Goal: Check status: Check status

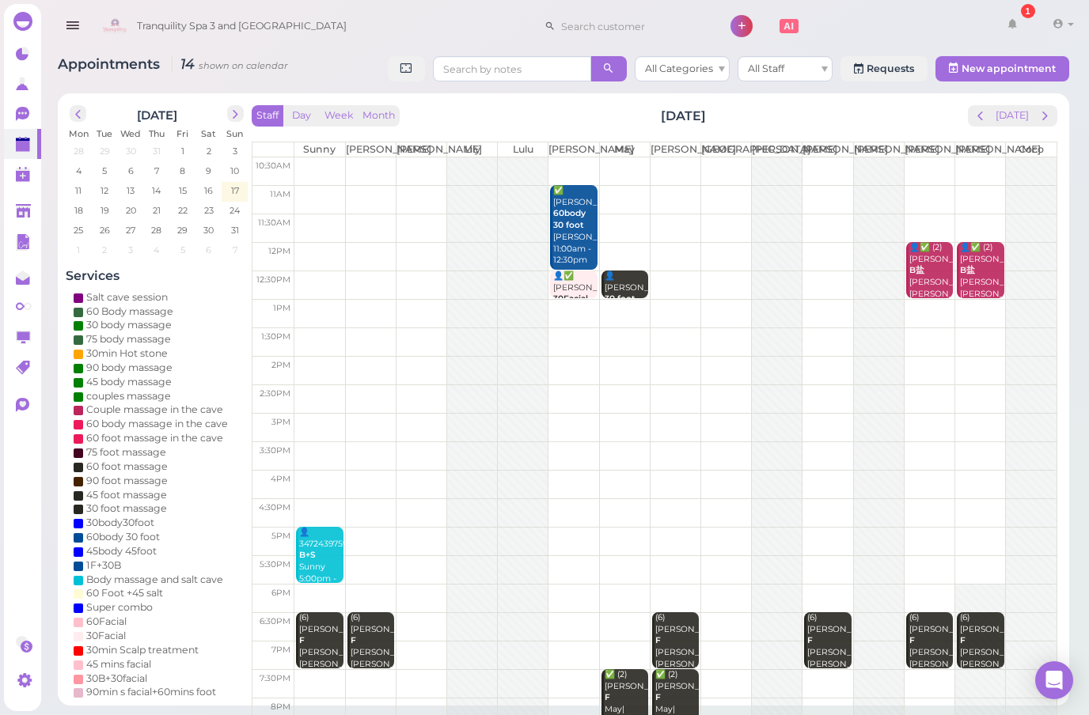
click at [976, 130] on div "Staff Day Week Month [DATE] [DATE] [PERSON_NAME] Lily Lulu [PERSON_NAME] [PERSO…" at bounding box center [654, 436] width 805 height 663
click at [987, 117] on span "prev" at bounding box center [979, 115] width 15 height 15
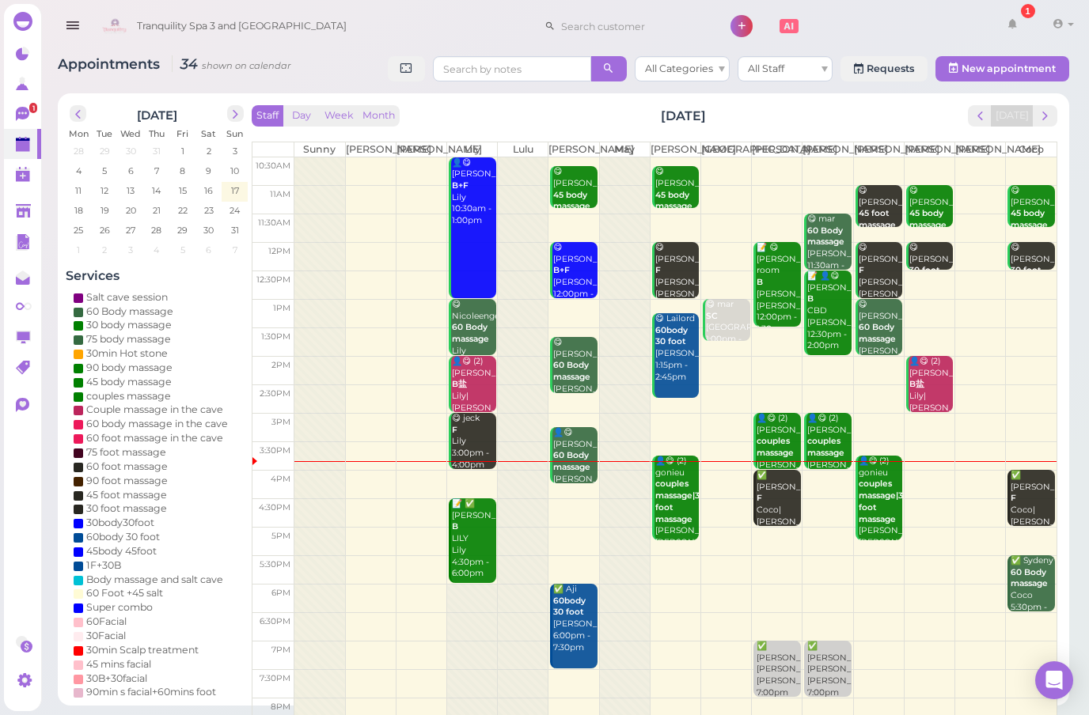
click at [1050, 110] on span "next" at bounding box center [1044, 115] width 15 height 15
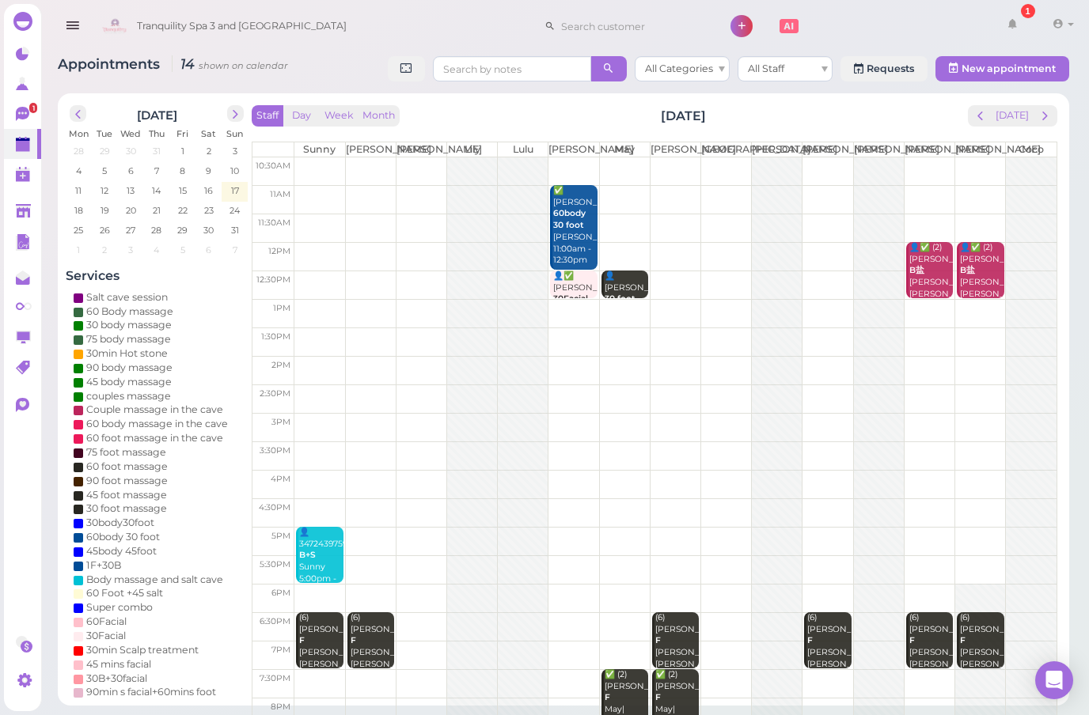
click at [1046, 114] on span "next" at bounding box center [1044, 115] width 15 height 15
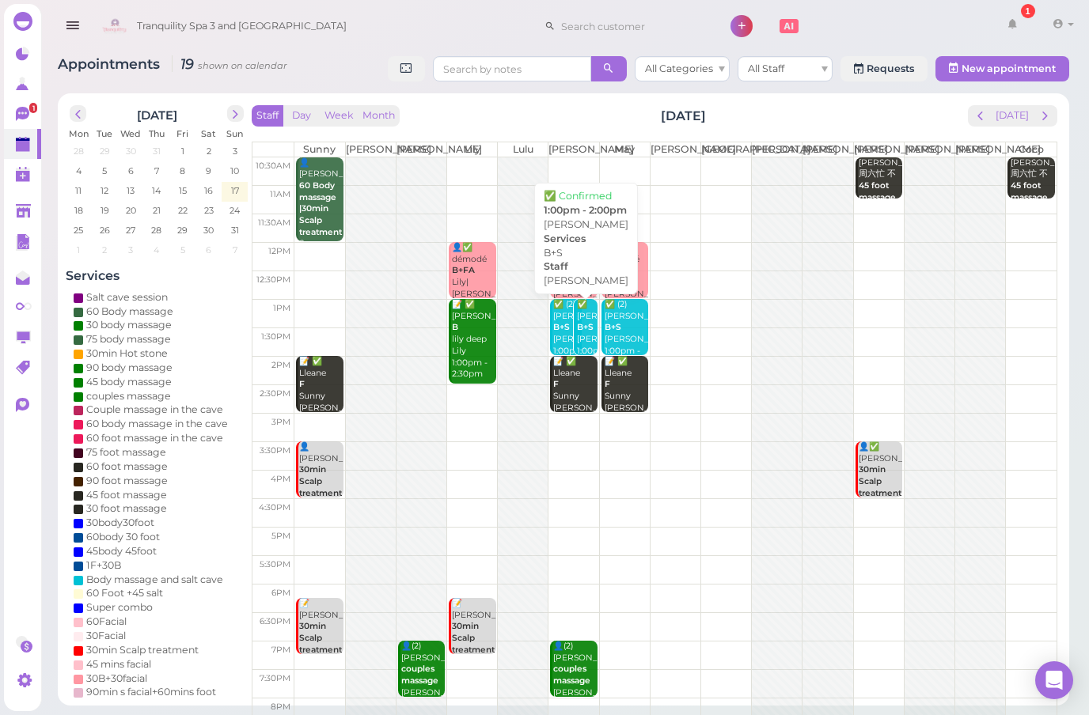
click at [578, 322] on b "B+S" at bounding box center [585, 327] width 17 height 10
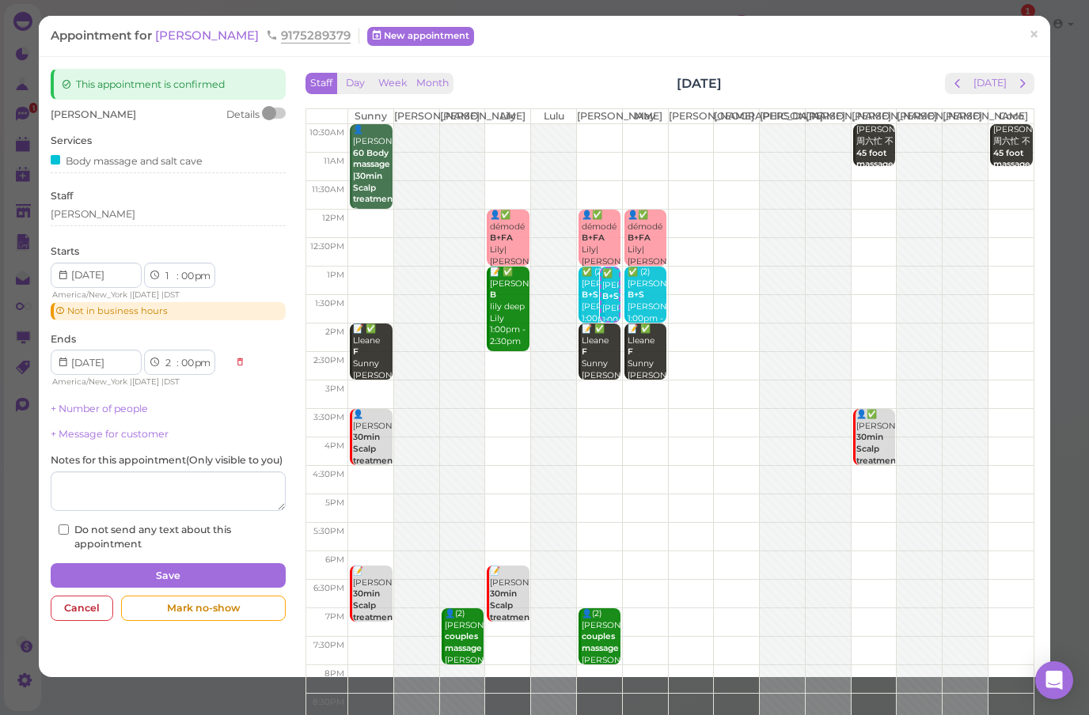
click at [1025, 35] on link "×" at bounding box center [1033, 35] width 29 height 37
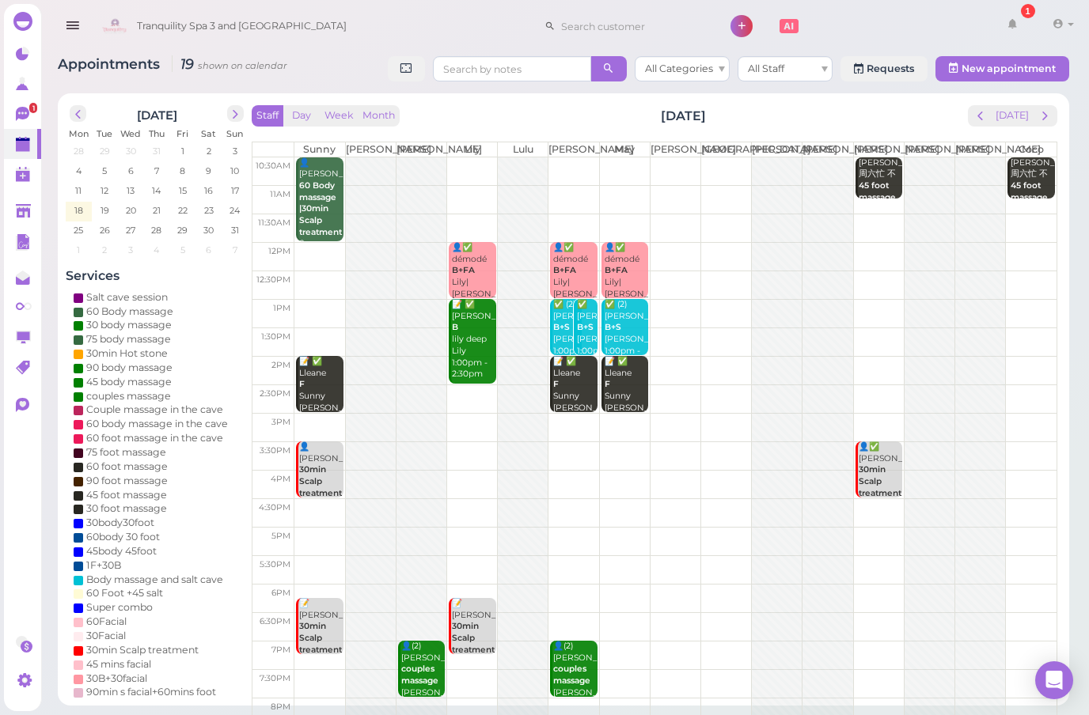
click at [1054, 115] on button "next" at bounding box center [1044, 115] width 25 height 21
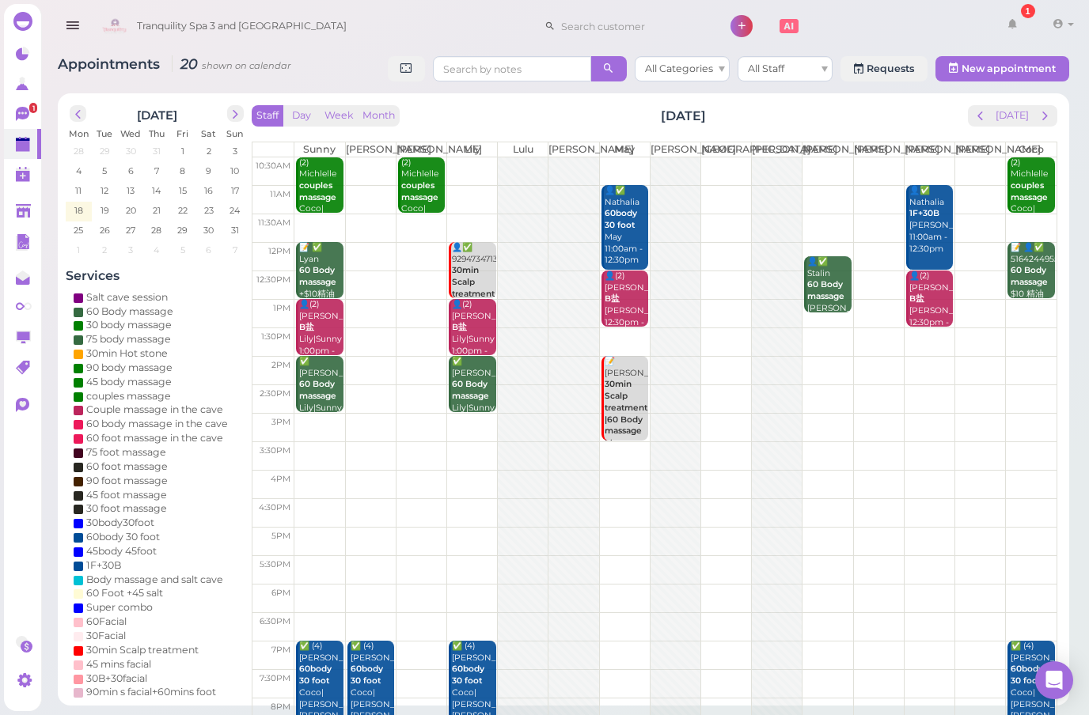
click at [1044, 116] on span "next" at bounding box center [1044, 115] width 15 height 15
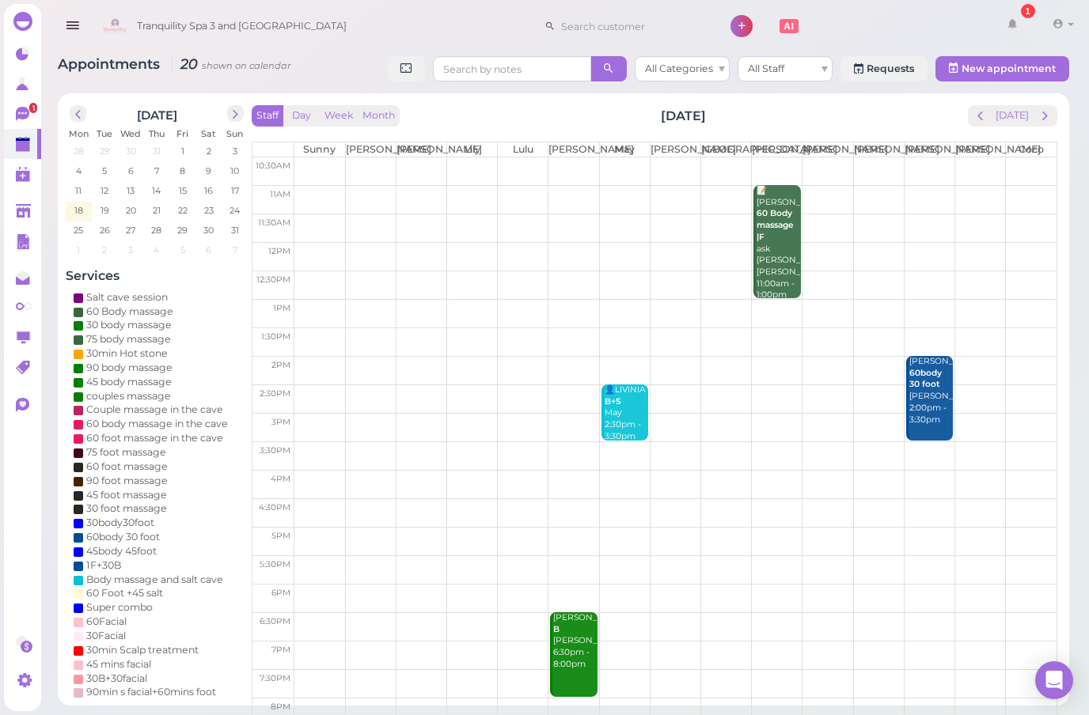
click at [1043, 125] on button "next" at bounding box center [1044, 115] width 25 height 21
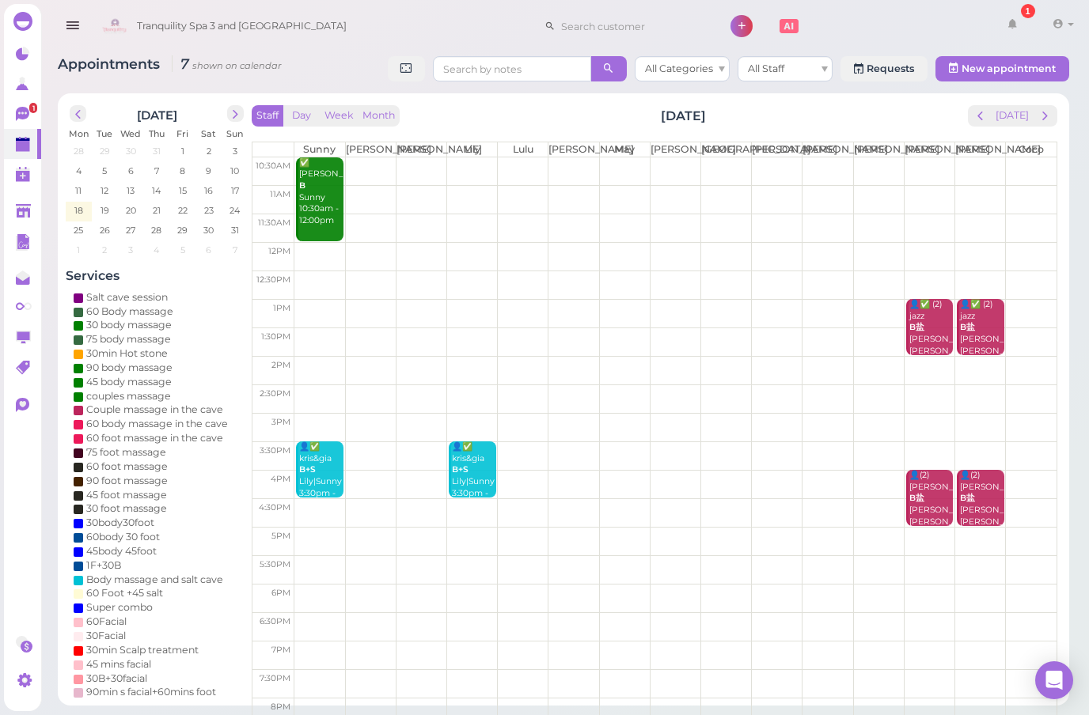
click at [1047, 115] on span "next" at bounding box center [1044, 115] width 15 height 15
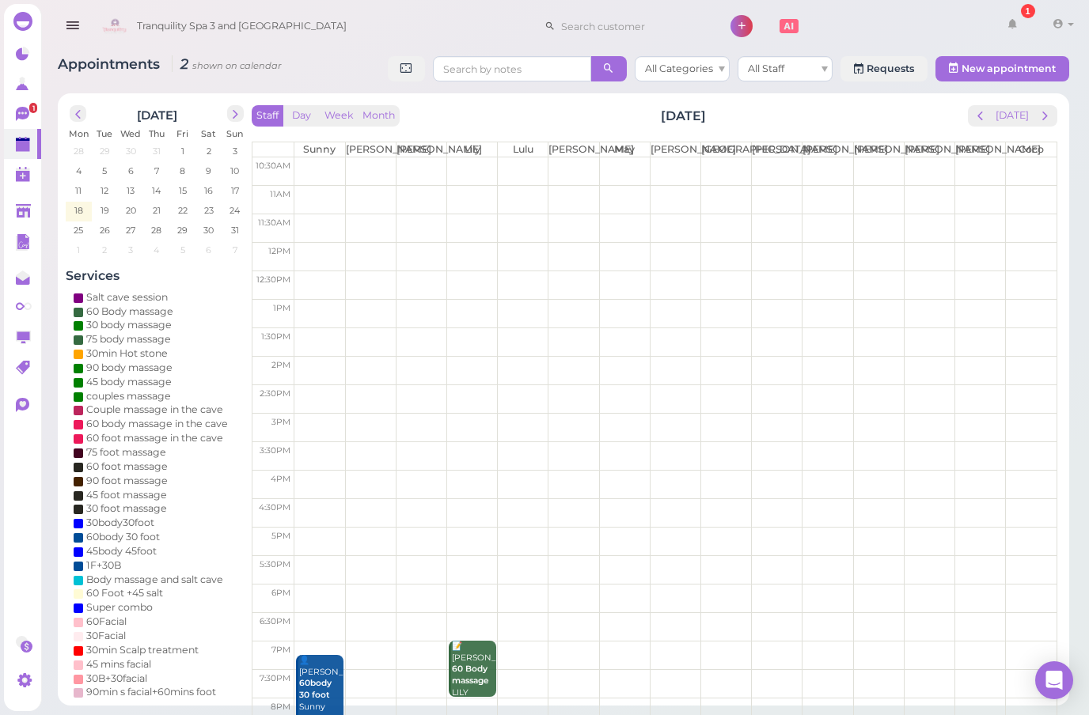
click at [969, 122] on div "Staff Day Week Month [DATE] [DATE]" at bounding box center [654, 115] width 805 height 21
click at [975, 128] on div "Staff Day Week Month [DATE] [DATE] [PERSON_NAME] [PERSON_NAME] [PERSON_NAME] [P…" at bounding box center [654, 436] width 805 height 663
click at [975, 116] on button "prev" at bounding box center [980, 115] width 25 height 21
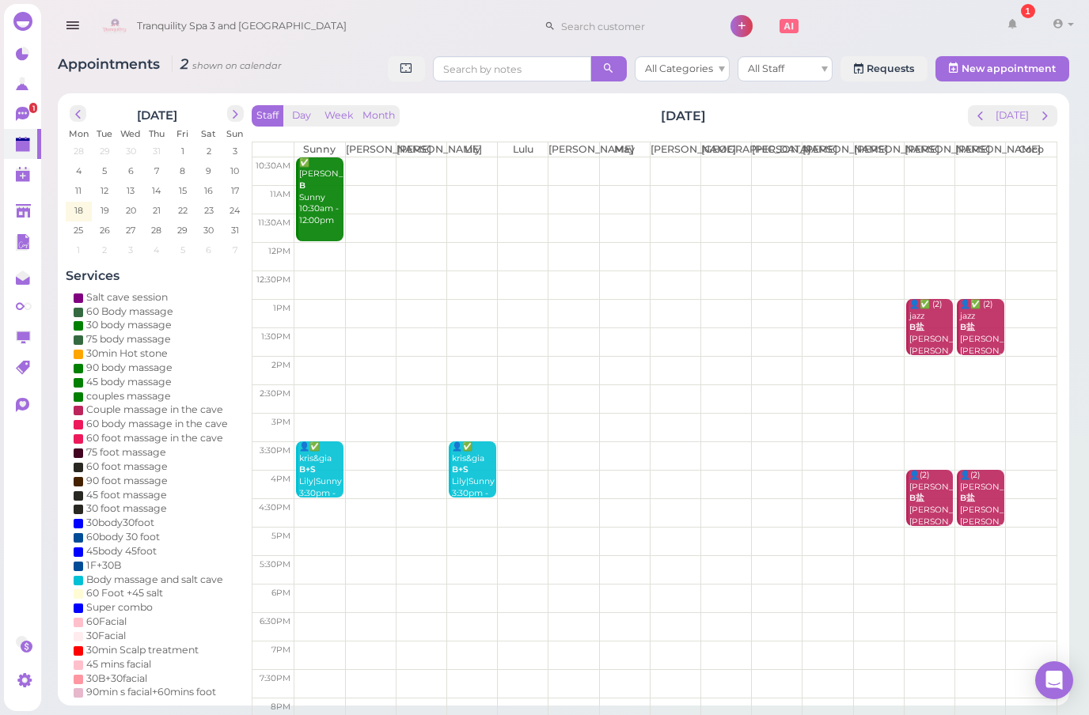
click at [982, 119] on span "prev" at bounding box center [979, 115] width 15 height 15
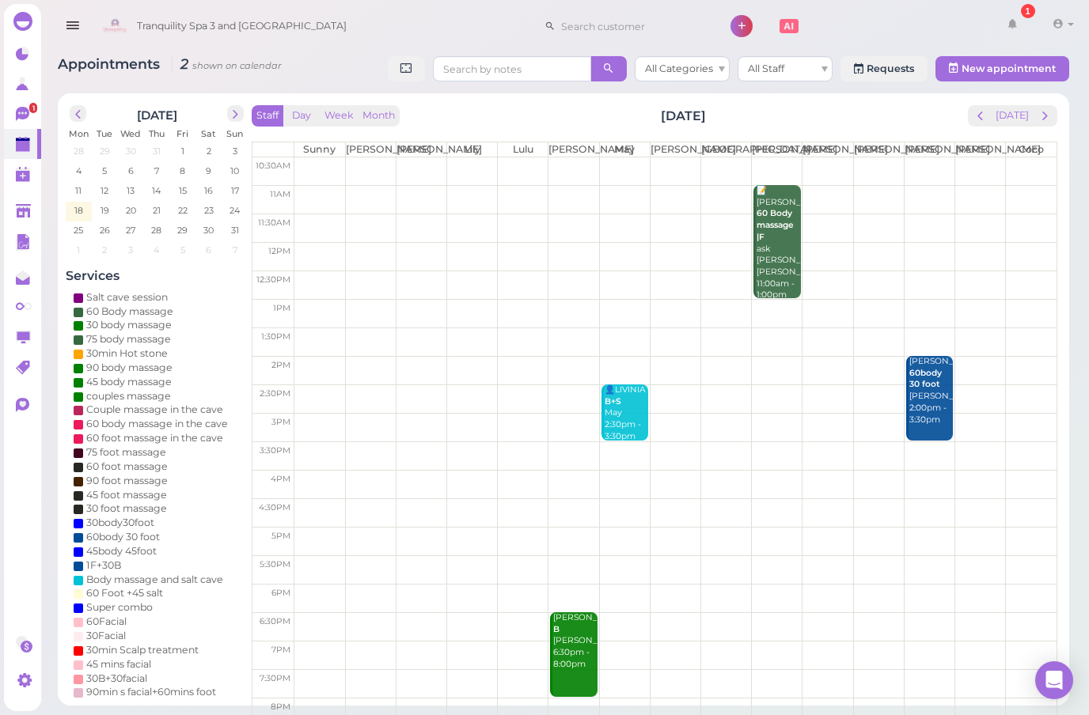
click at [972, 117] on button "prev" at bounding box center [980, 115] width 25 height 21
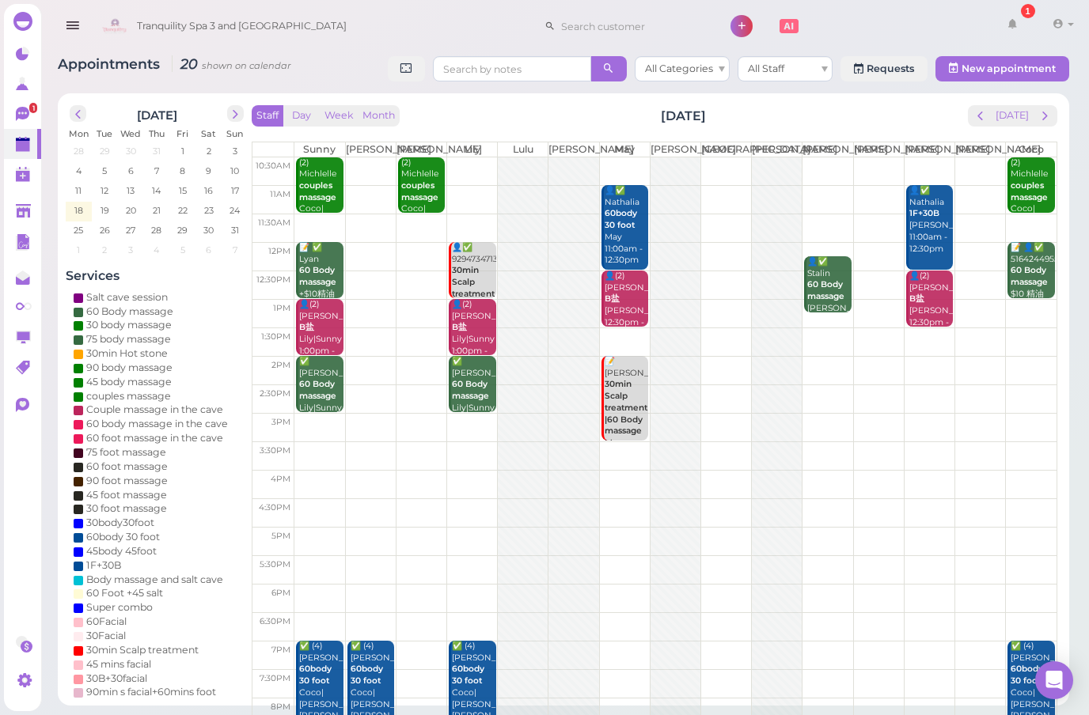
click at [1010, 124] on button "[DATE]" at bounding box center [1012, 115] width 43 height 21
